Goal: Navigation & Orientation: Find specific page/section

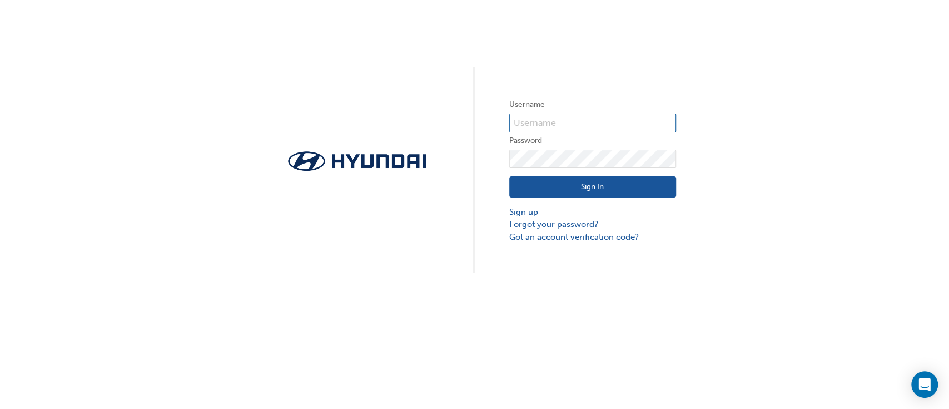
type input "30238"
click at [538, 181] on button "Sign In" at bounding box center [592, 186] width 167 height 21
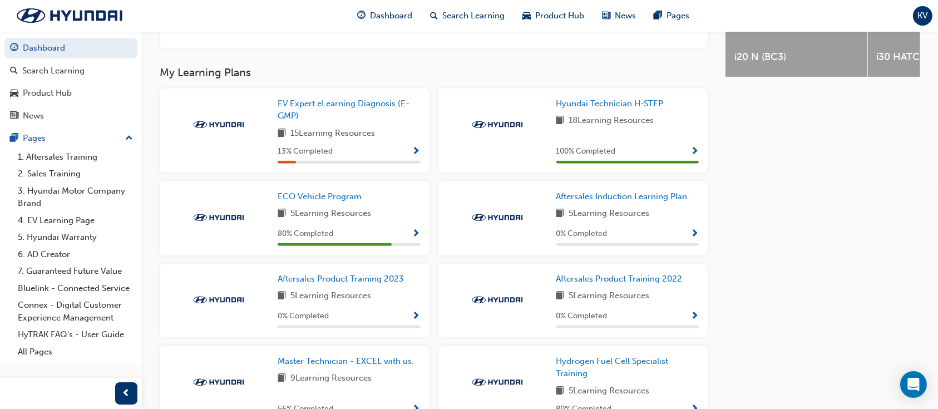
scroll to position [593, 0]
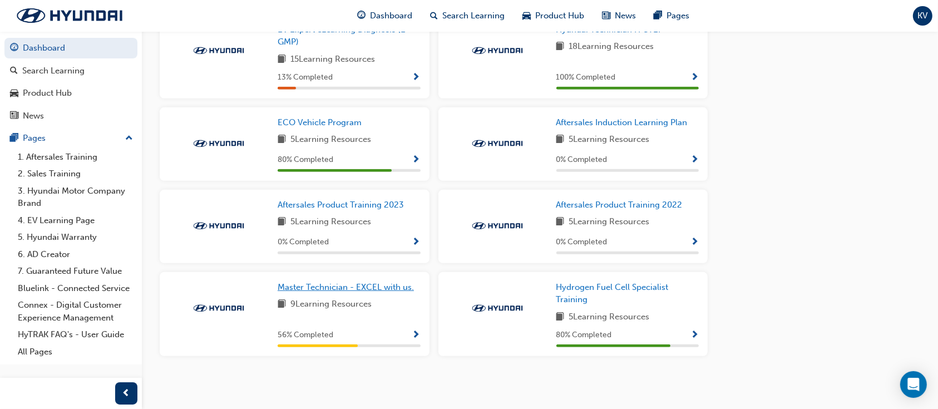
click at [333, 287] on span "Master Technician - EXCEL with us." at bounding box center [346, 287] width 136 height 10
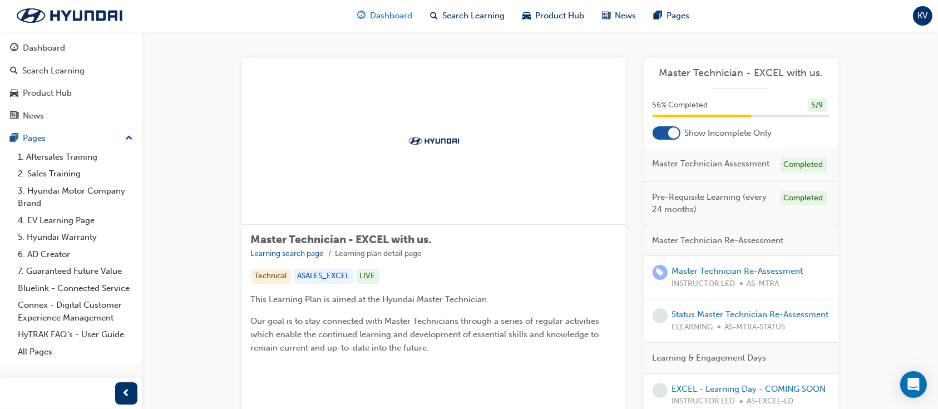
click at [377, 12] on span "Dashboard" at bounding box center [391, 15] width 42 height 13
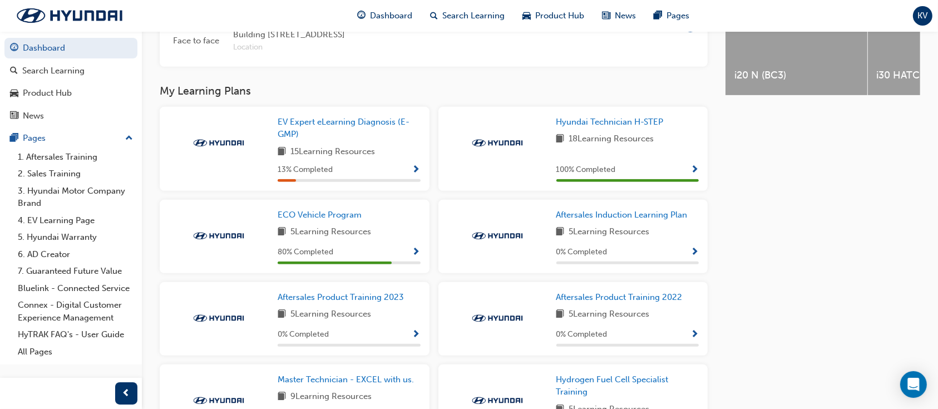
scroll to position [519, 0]
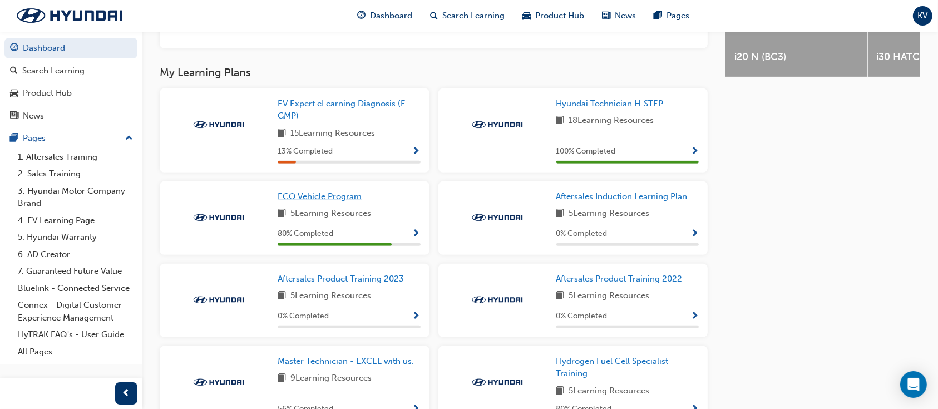
click at [309, 201] on span "ECO Vehicle Program" at bounding box center [320, 196] width 84 height 10
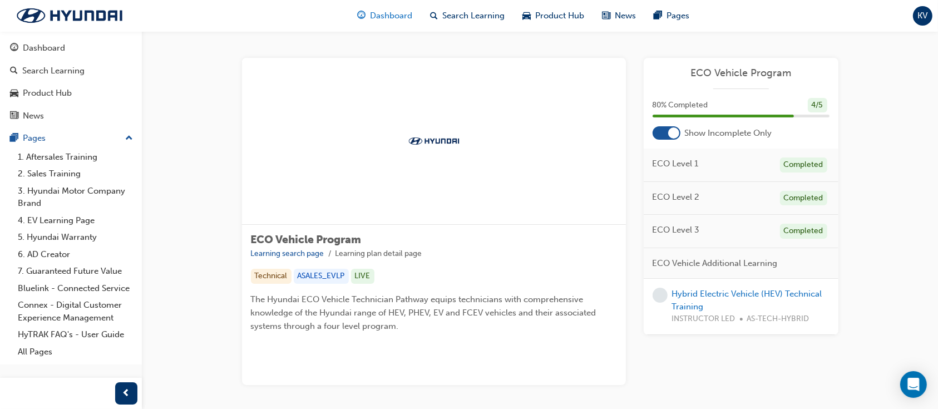
click at [388, 16] on span "Dashboard" at bounding box center [391, 15] width 42 height 13
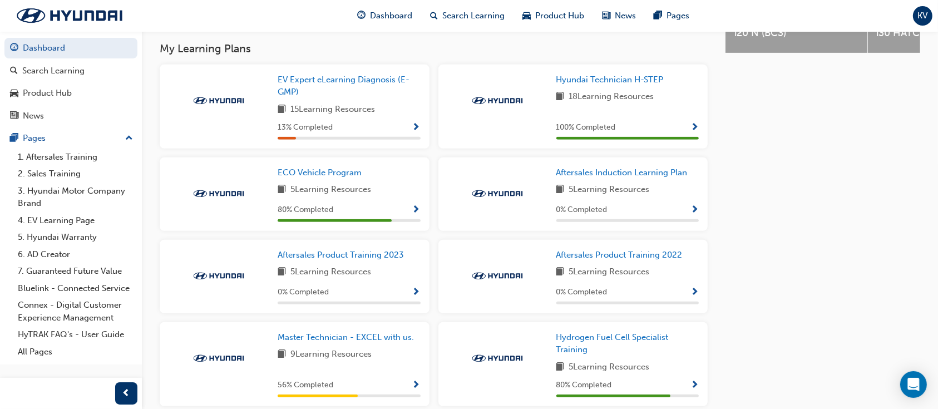
scroll to position [519, 0]
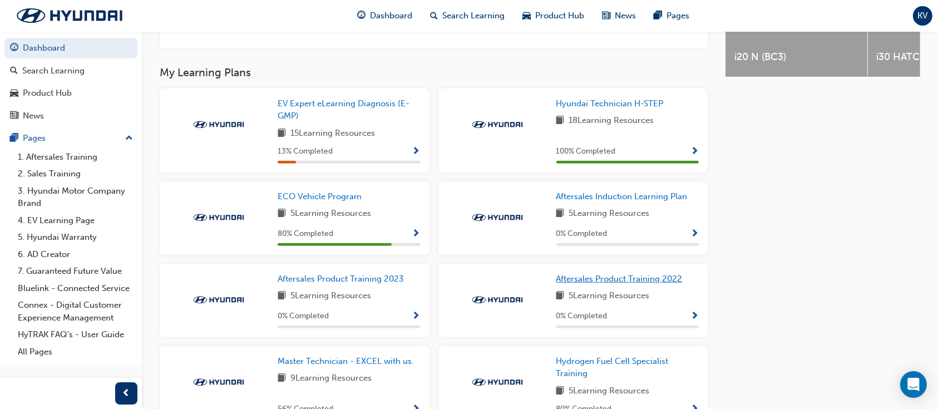
click at [563, 280] on span "Aftersales Product Training 2022" at bounding box center [619, 279] width 126 height 10
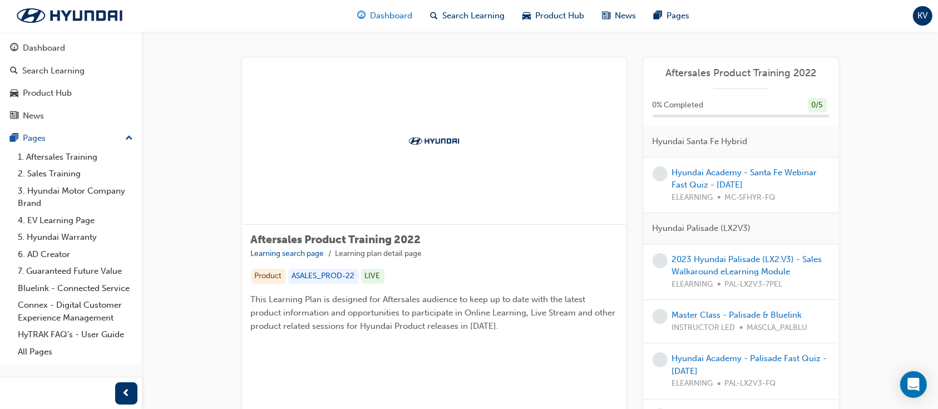
click at [400, 15] on span "Dashboard" at bounding box center [391, 15] width 42 height 13
